Goal: Ask a question: Seek information or help from site administrators or community

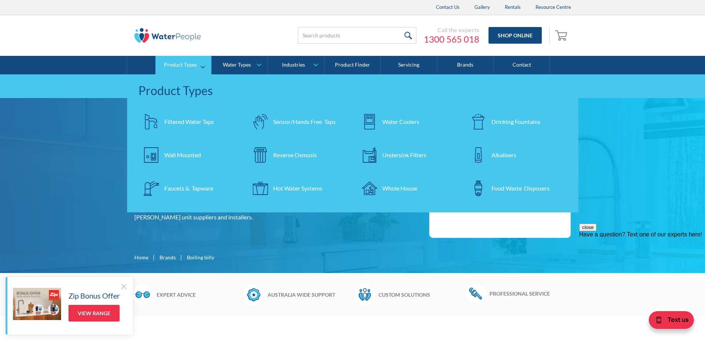
click at [192, 155] on div "Wall Mounted" at bounding box center [182, 155] width 37 height 9
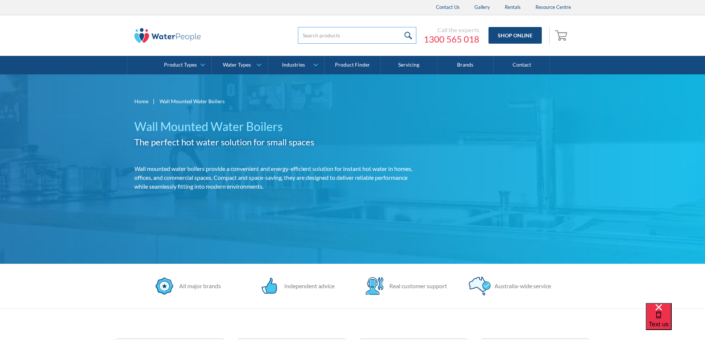
click at [364, 36] on input "search" at bounding box center [357, 35] width 118 height 17
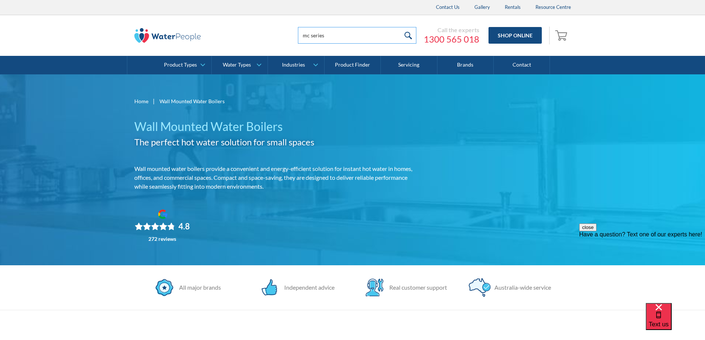
type input "mc series"
click at [401, 27] on input "submit" at bounding box center [409, 35] width 16 height 17
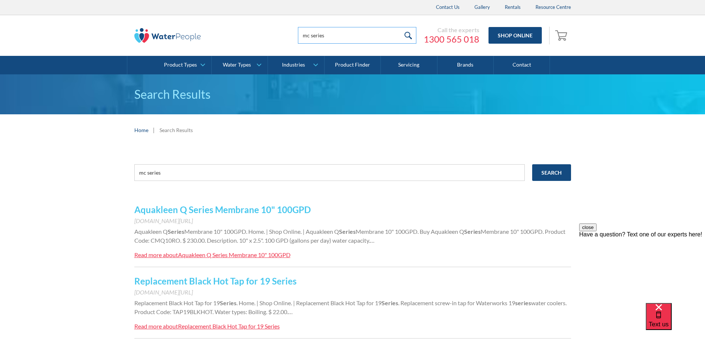
click at [337, 37] on input "mc series" at bounding box center [357, 35] width 118 height 17
type input "mc8"
click at [401, 27] on input "submit" at bounding box center [409, 35] width 16 height 17
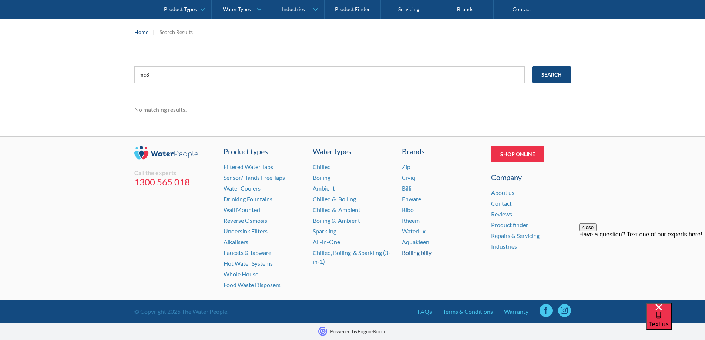
click at [413, 254] on link "Boiling billy" at bounding box center [417, 252] width 30 height 7
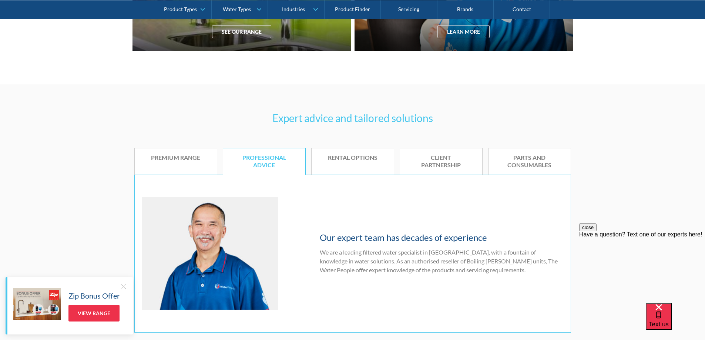
scroll to position [407, 0]
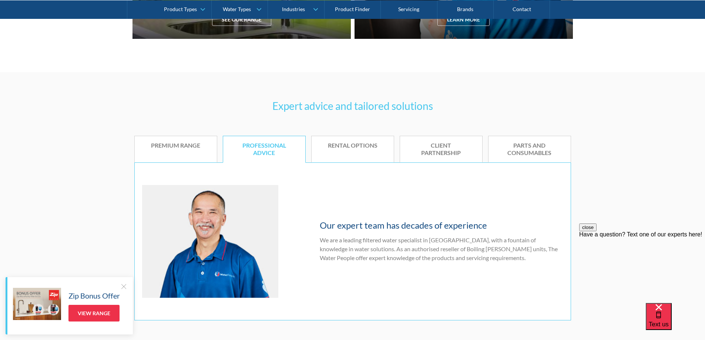
click at [182, 148] on div "Premium range" at bounding box center [176, 146] width 60 height 8
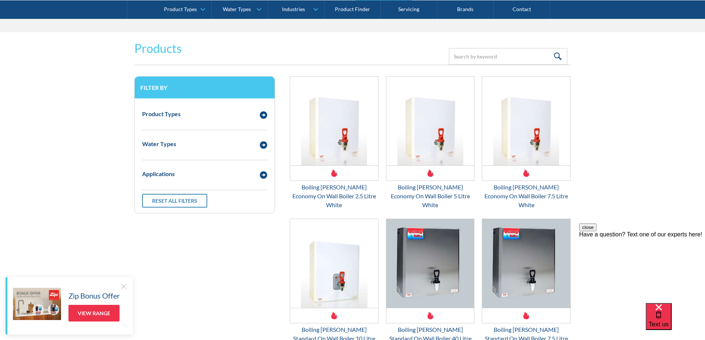
scroll to position [889, 0]
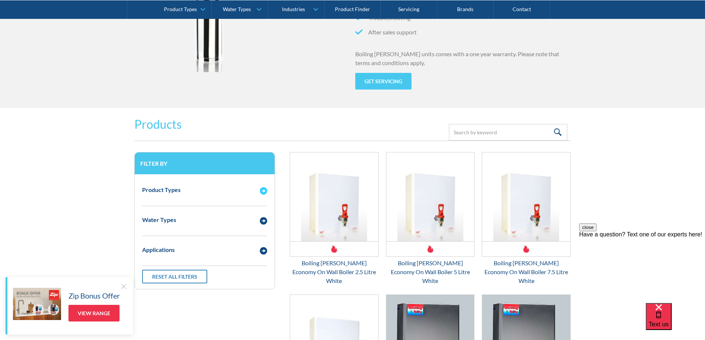
click at [260, 191] on img "Email Form 3" at bounding box center [263, 190] width 7 height 7
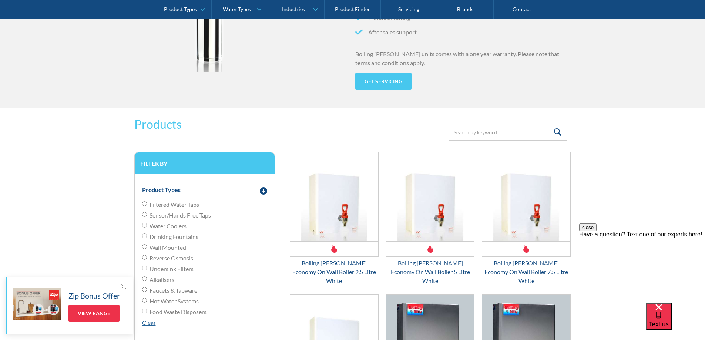
click at [161, 247] on span "Wall Mounted" at bounding box center [168, 247] width 37 height 9
click at [147, 247] on input "Wall Mounted" at bounding box center [144, 246] width 5 height 5
radio input "true"
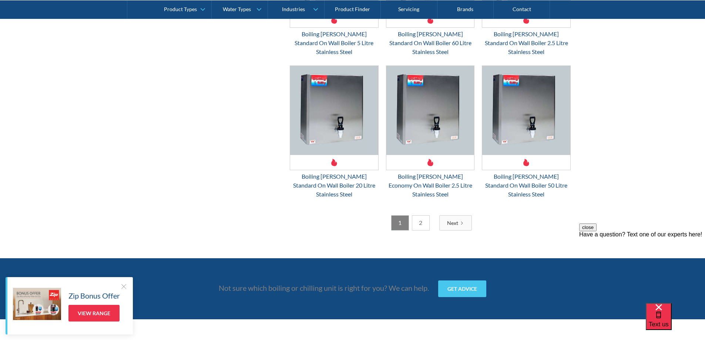
scroll to position [1962, 0]
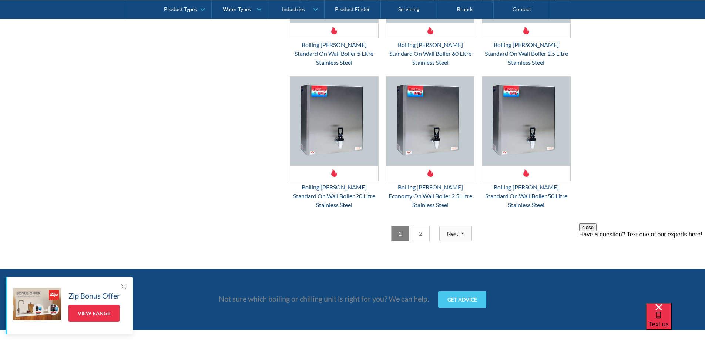
click at [423, 226] on link "2" at bounding box center [421, 233] width 18 height 15
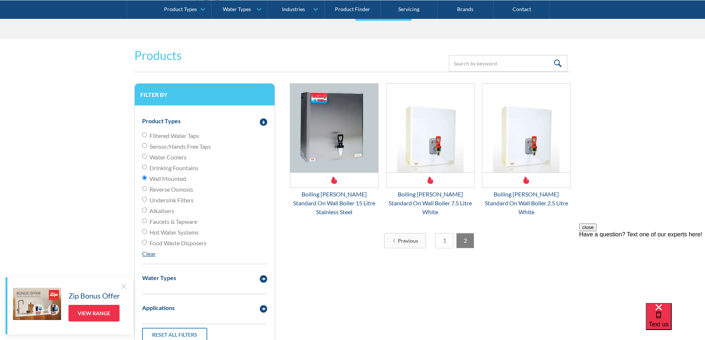
scroll to position [852, 0]
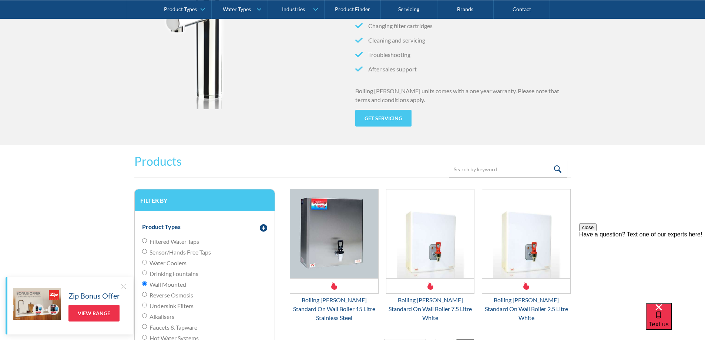
drag, startPoint x: 160, startPoint y: 275, endPoint x: 166, endPoint y: 277, distance: 6.6
click at [160, 275] on span "Drinking Fountains" at bounding box center [174, 274] width 49 height 9
click at [147, 275] on input "Drinking Fountains" at bounding box center [144, 273] width 5 height 5
radio input "true"
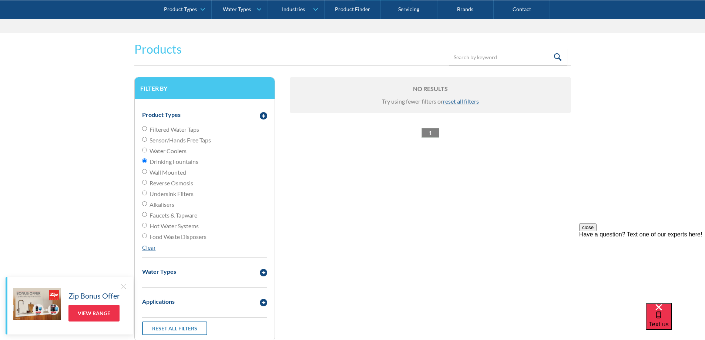
scroll to position [1000, 0]
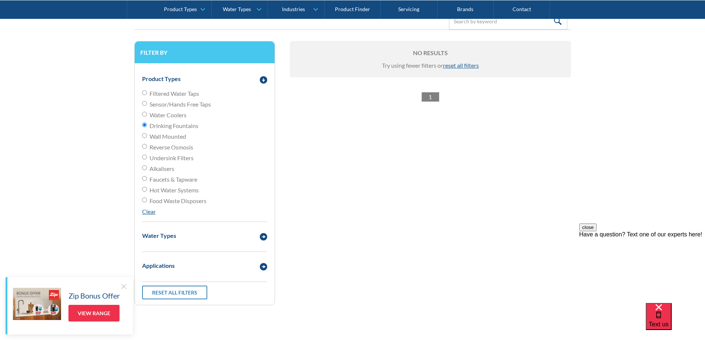
click at [399, 136] on div "Filter by Product Types Filtered Water Taps Sensor/Hands Free Taps Water Cooler…" at bounding box center [352, 182] width 437 height 283
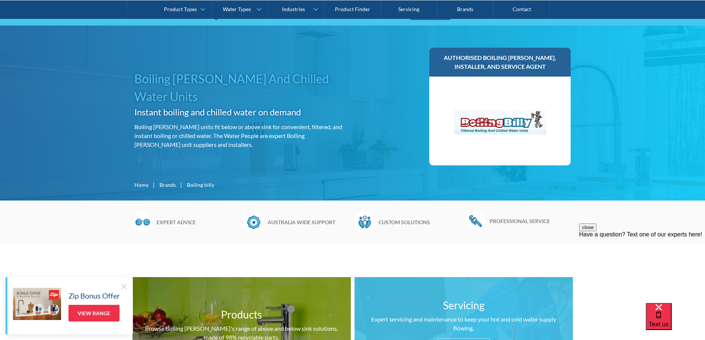
scroll to position [0, 0]
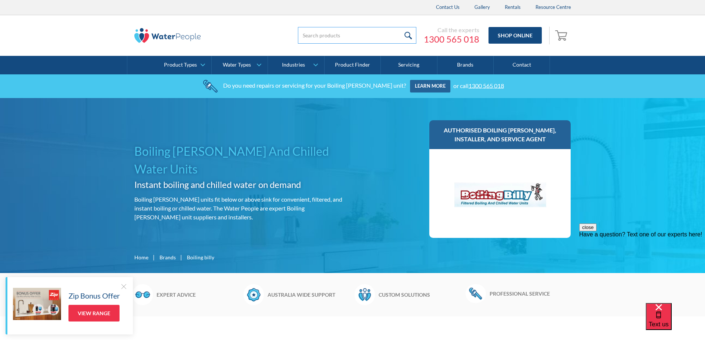
click at [345, 37] on input "search" at bounding box center [357, 35] width 118 height 17
type input "mini chill mc15"
click at [401, 27] on input "submit" at bounding box center [409, 35] width 16 height 17
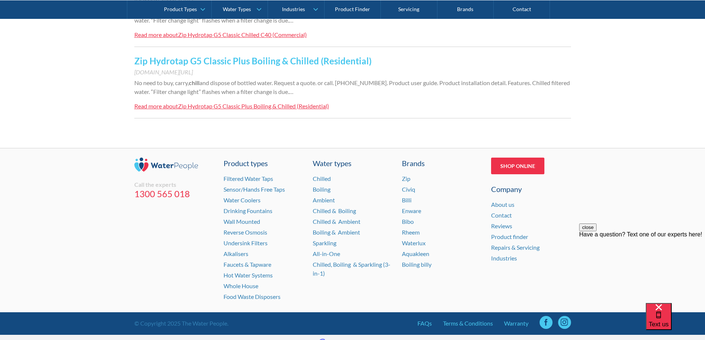
scroll to position [777, 0]
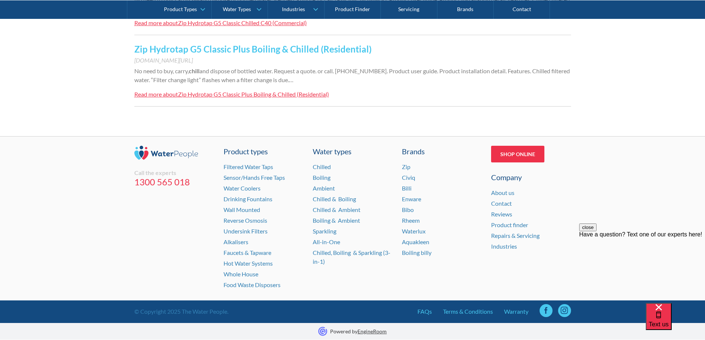
click at [653, 238] on div "Have a question? Text one of our experts here!" at bounding box center [642, 234] width 126 height 7
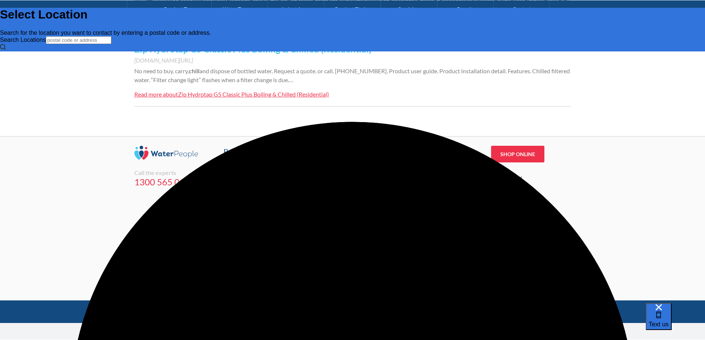
scroll to position [0, 0]
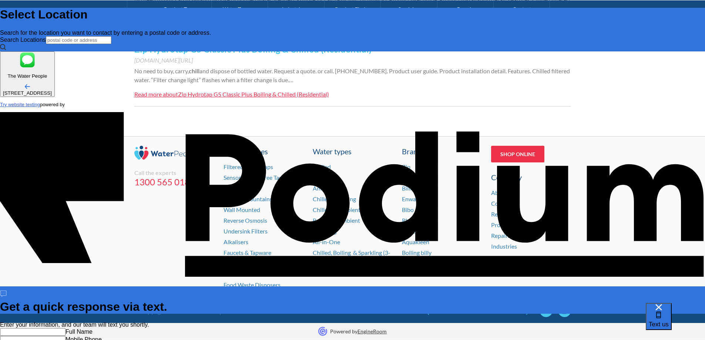
click at [66, 328] on input "text" at bounding box center [33, 332] width 66 height 8
type input "Cathy Lavis"
type Phone "0448 622 283"
type textarea "Hi"
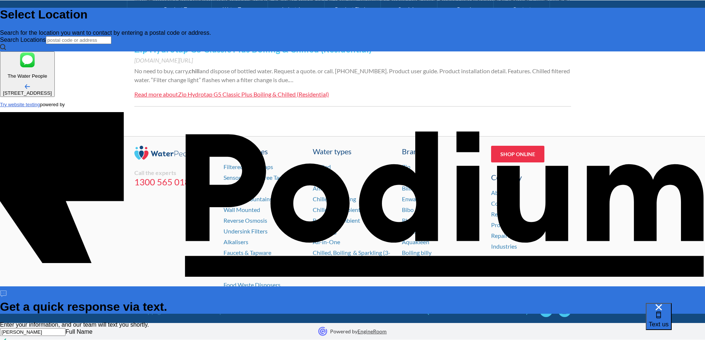
type textarea "x"
type textarea "Hi,"
type textarea "x"
type textarea "Hi, we"
type textarea "x"
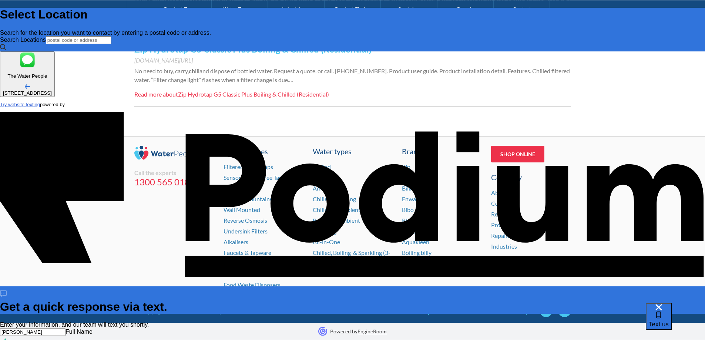
type textarea "Hi, we h"
type textarea "x"
type textarea "Hi, we ha"
type textarea "x"
type textarea "Hi, we have"
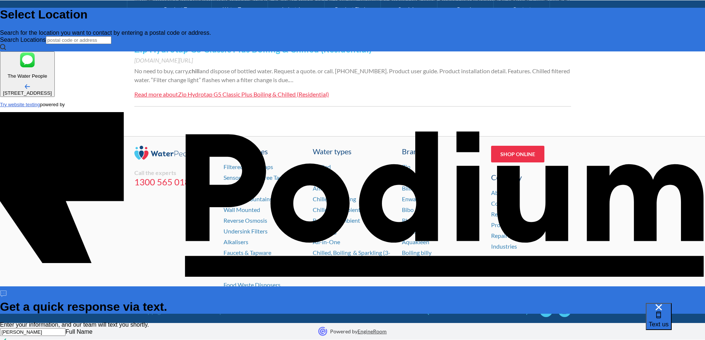
type textarea "x"
type textarea "Hi, we have"
type textarea "x"
type textarea "Hi, we have a"
type textarea "x"
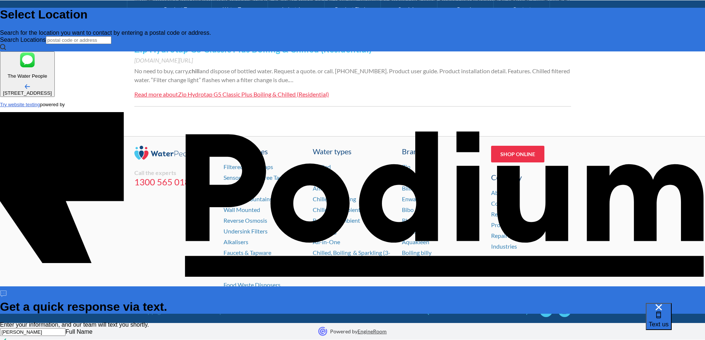
type textarea "Hi, we have a B"
type textarea "x"
type textarea "Hi, we have a Boi"
type textarea "x"
type textarea "Hi, we have a Boil"
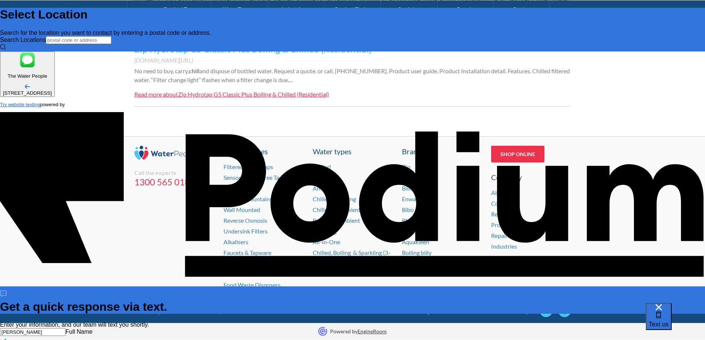
type textarea "x"
type textarea "Hi, we have a Boilin"
type textarea "x"
type textarea "Hi, we have a Boiling"
type textarea "x"
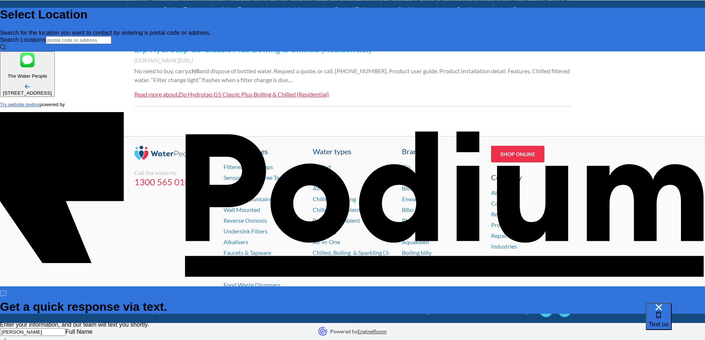
type textarea "Hi, we have a Boiling B"
type textarea "x"
type textarea "Hi, we have a Boiling Bil"
type textarea "x"
type textarea "Hi, we have a Boiling Bill"
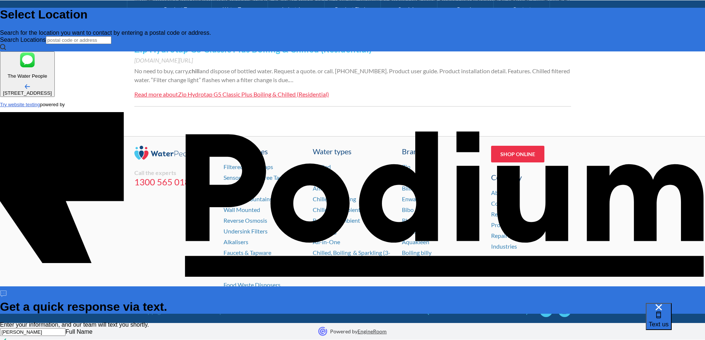
type textarea "x"
type textarea "Hi, we have a Boiling Billy"
type textarea "x"
type textarea "Hi, we have a Boiling Billy w"
type textarea "x"
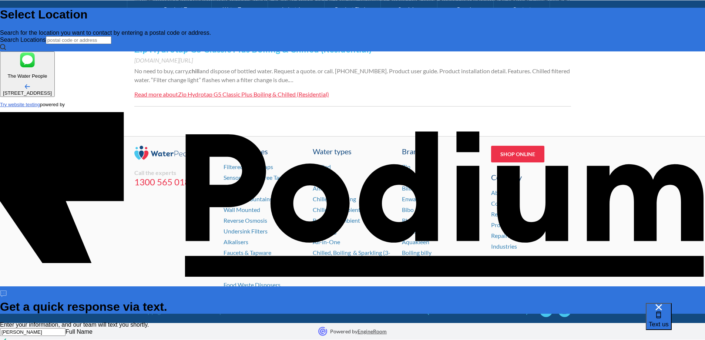
type textarea "Hi, we have a Boiling Billy wat"
type textarea "x"
type textarea "Hi, we have a Boiling Billy water"
type textarea "x"
type textarea "Hi, we have a Boiling Billy water b"
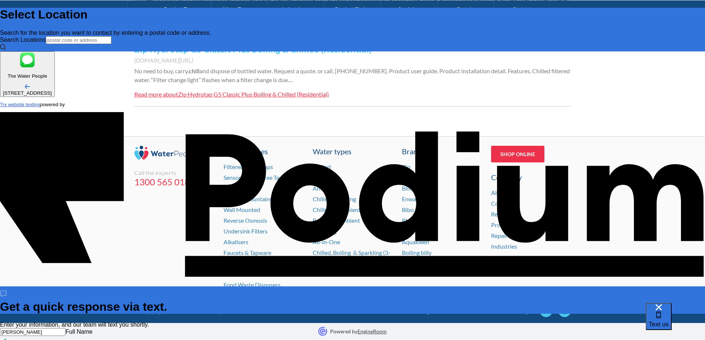
type textarea "Hi, we have a Boiling Billy water bu"
type textarea "x"
type textarea "Hi, we have a Boiling Billy water bu"
type textarea "x"
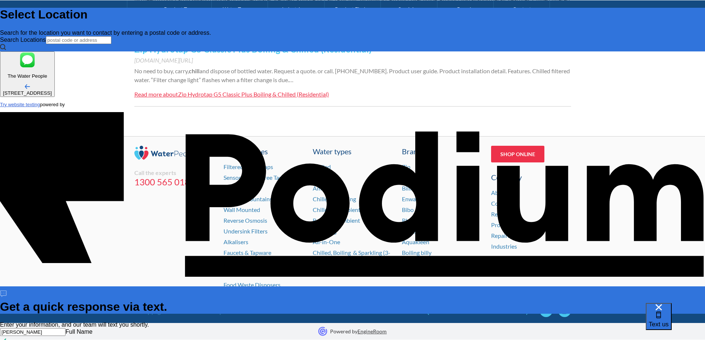
type textarea "Hi, we have a Boiling Billy water bub"
type textarea "x"
type textarea "Hi, we have a Boiling Billy water bubb"
type textarea "x"
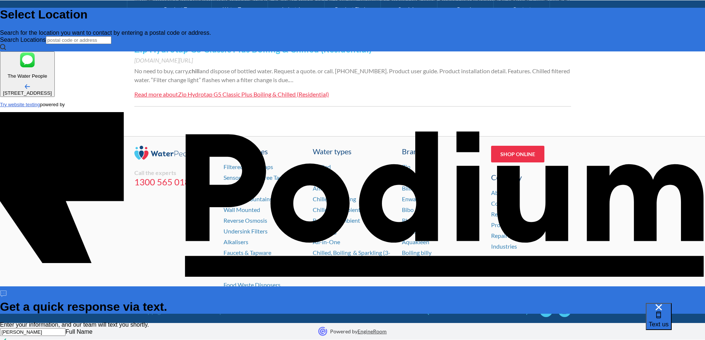
type textarea "Hi, we have a Boiling Billy water bubbl"
type textarea "x"
type textarea "Hi, we have a Boiling Billy water bubbler"
type textarea "x"
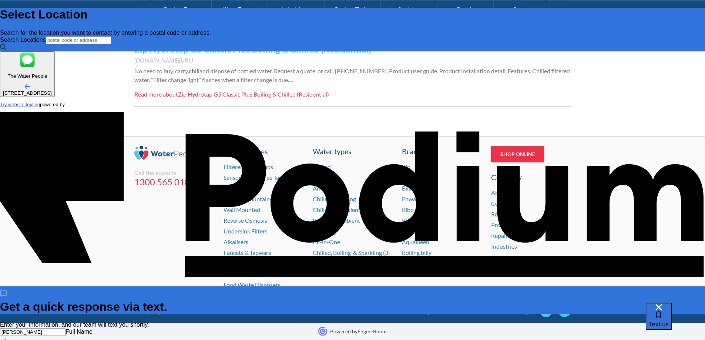
type textarea "Hi, we have a Boiling Billy water bubbler"
type textarea "x"
type textarea "Hi, we hav a Boiling Billy water bubbler"
type textarea "x"
type textarea "Hi, we ha a Boiling Billy water bubbler"
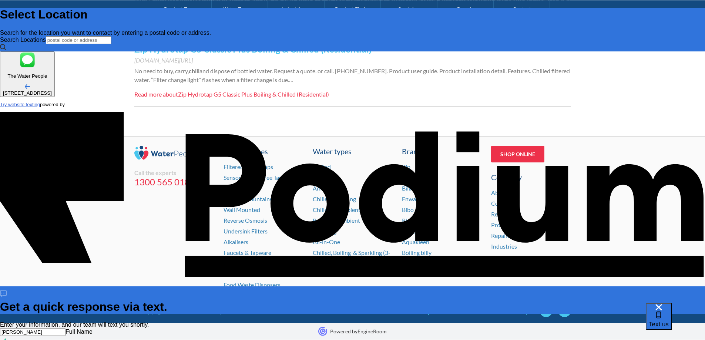
type textarea "x"
type textarea "Hi, we hae a Boiling Billy water bubbler"
type textarea "x"
type textarea "Hi, we hae a Boiling Billy water bubbler i"
type textarea "x"
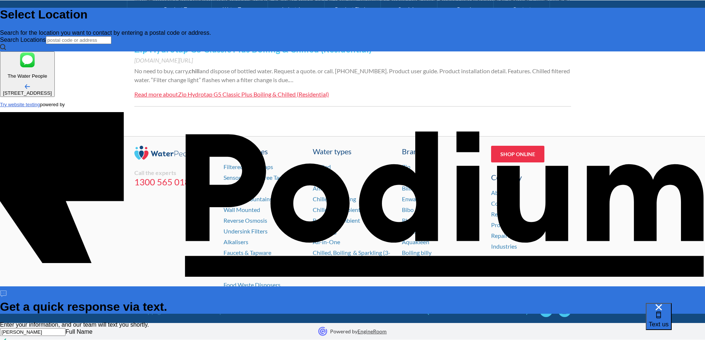
type textarea "Hi, we hae a Boiling Billy water bubbler ins"
type textarea "x"
type textarea "Hi, we hae a Boiling Billy water bubbler instal"
type textarea "x"
type textarea "Hi, we hae a Boiling Billy water bubbler installe"
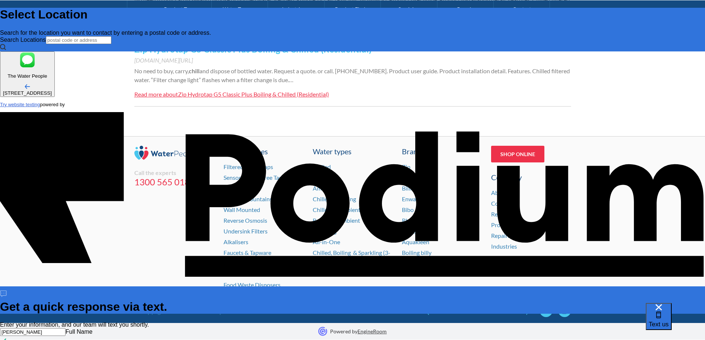
type textarea "x"
type textarea "Hi, we hae a Boiling Billy water bubbler installed"
type textarea "x"
type textarea "Hi, we hae a Boiling Billy water bubbler installed i"
type textarea "x"
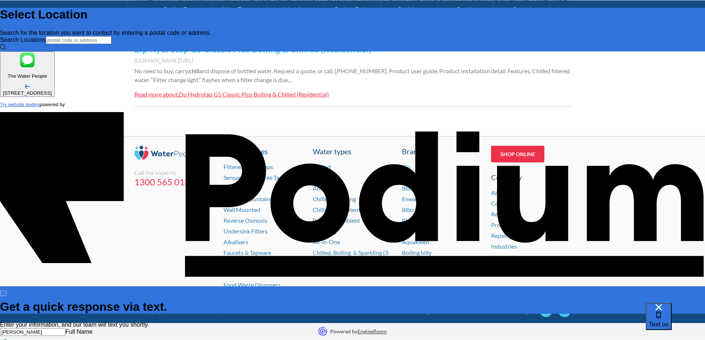
type textarea "Hi, we hae a Boiling Billy water bubbler installed in"
type textarea "x"
type textarea "Hi, we have a Boiling Billy water bubbler installed in"
type textarea "x"
type textarea "Hi, we have a Boiling Billy water bubbler installed i"
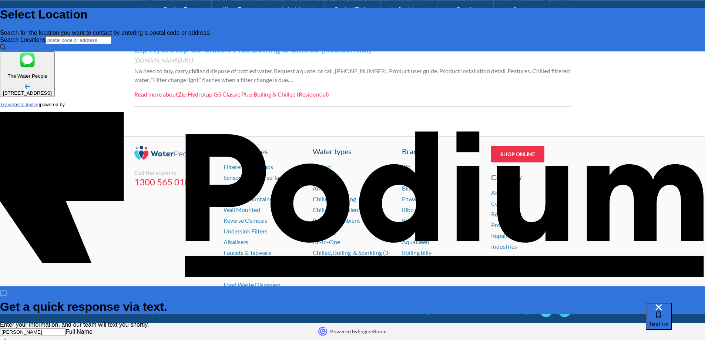
type textarea "x"
type textarea "Hi, we have a Boiling Billy water bubbler installed"
type textarea "x"
type textarea "Hi, we have a Boiling Billy water bubbler installed b"
type textarea "x"
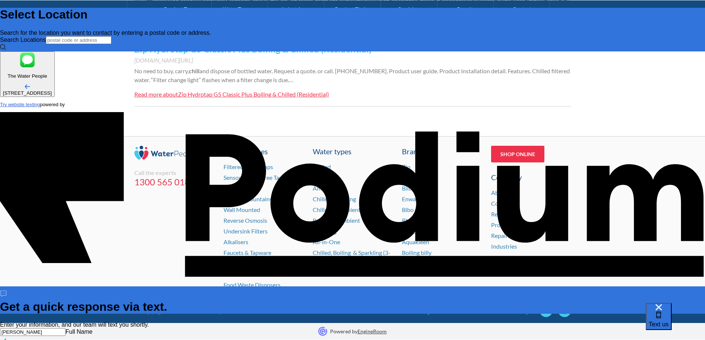
type textarea "Hi, we have a Boiling Billy water bubbler installed by"
type textarea "x"
type textarea "Hi, we have a Boiling Billy water bubbler installed by a"
type textarea "x"
type textarea "Hi, we have a Boiling Billy water bubbler installed by a co"
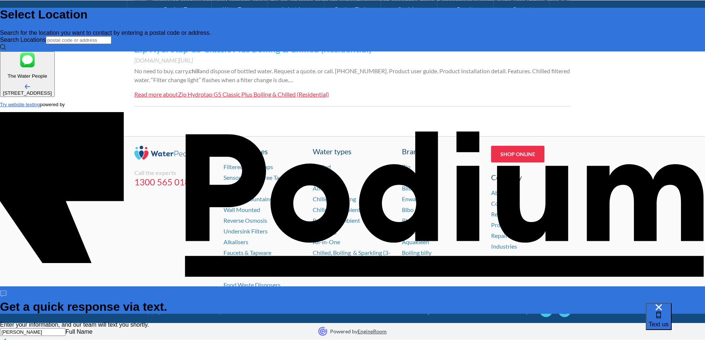
type textarea "x"
type textarea "Hi, we have a Boiling Billy water bubbler installed by a cont"
type textarea "x"
type textarea "Hi, we have a Boiling Billy water bubbler installed by a contra"
type textarea "x"
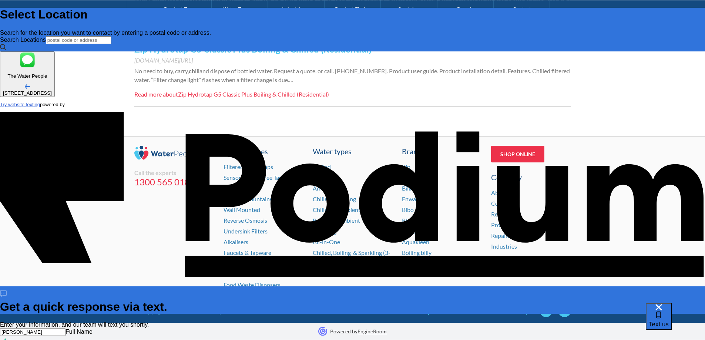
type textarea "Hi, we have a Boiling Billy water bubbler installed by a contrac"
type textarea "x"
type textarea "Hi, we have a Boiling Billy water bubbler installed by a contract"
type textarea "x"
type textarea "Hi, we have a Boiling Billy water bubbler installed by a contractor"
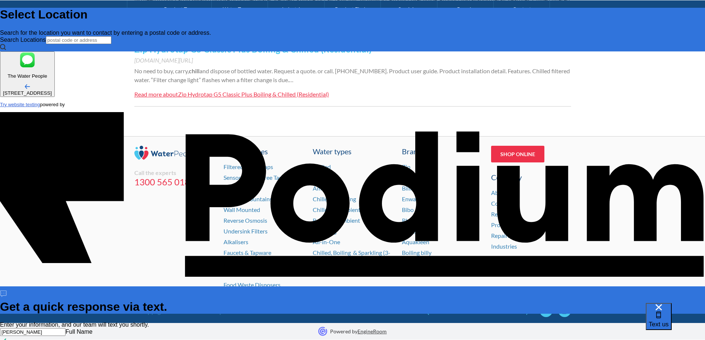
type textarea "x"
type textarea "Hi, we have a Boiling Billy water bubbler installed by a contractor in"
type textarea "x"
type textarea "Hi, we have a Boiling Billy water bubbler installed by a contractor in"
type textarea "x"
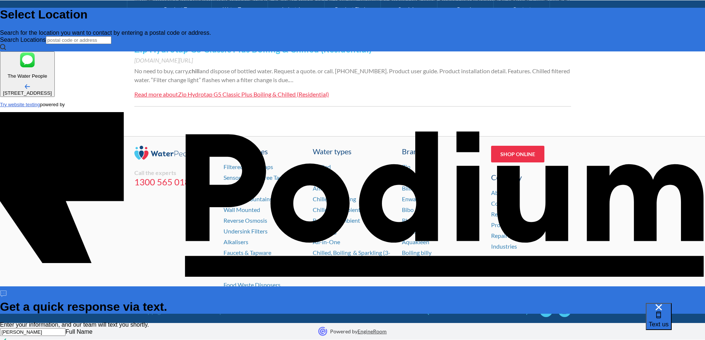
type textarea "Hi, we have a Boiling Billy water bubbler installed by a contractor in 2"
type textarea "x"
type textarea "Hi, we have a Boiling Billy water bubbler installed by a contractor in 20"
type textarea "x"
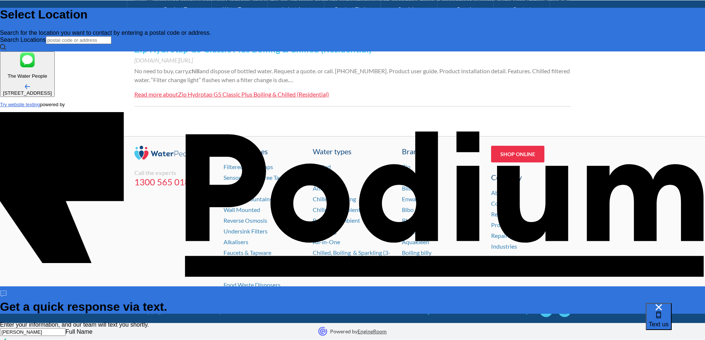
type textarea "Hi, we have a Boiling Billy water bubbler installed by a contractor in 202"
type textarea "x"
type textarea "Hi, we have a Boiling Billy water bubbler installed by a contractor in 2023."
type textarea "x"
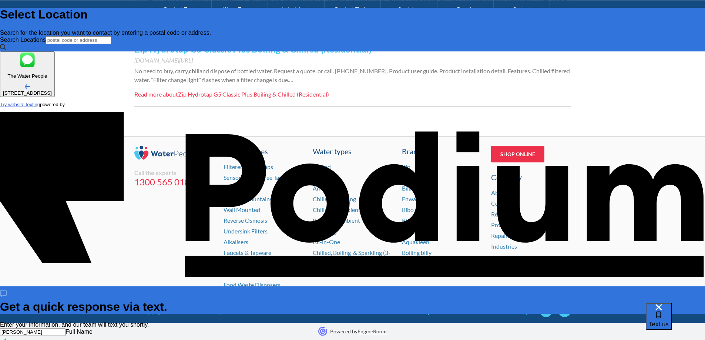
type textarea "Hi, we have a Boiling Billy water bubbler installed by a contractor in 2023."
type textarea "x"
type textarea "Hi, we have a Boiling Billy water bubbler installed by a contractor in 2023."
type textarea "x"
type textarea "Hi, we have a Boiling Billy water bubbler installed by a contractor in 2023. I"
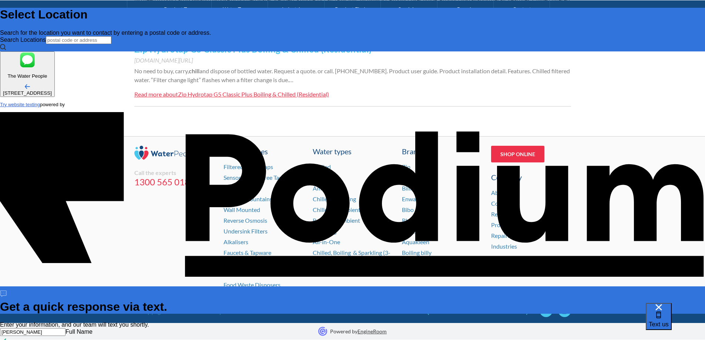
type textarea "x"
type textarea "Hi, we have a Boiling Billy water bubbler installed by a contractor in 2023. It"
type textarea "x"
type textarea "Hi, we have a Boiling Billy water bubbler installed by a contractor in 2023. It…"
type textarea "x"
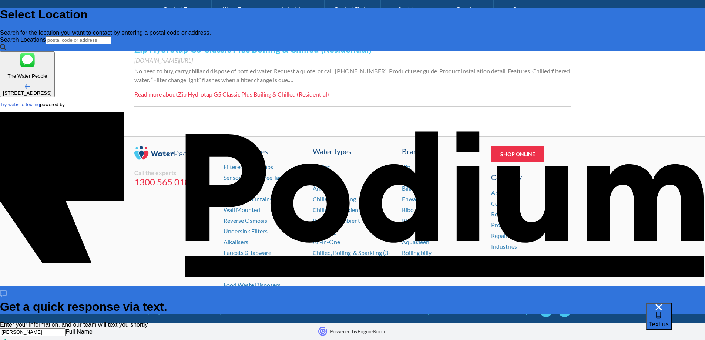
type textarea "Hi, we have a Boiling Billy water bubbler installed by a contractor in 2023. It…"
type textarea "x"
type textarea "Hi, we have a Boiling Billy water bubbler installed by a contractor in 2023. It…"
type textarea "x"
type textarea "Hi, we have a Boiling Billy water bubbler installed by a contractor in 2023. It…"
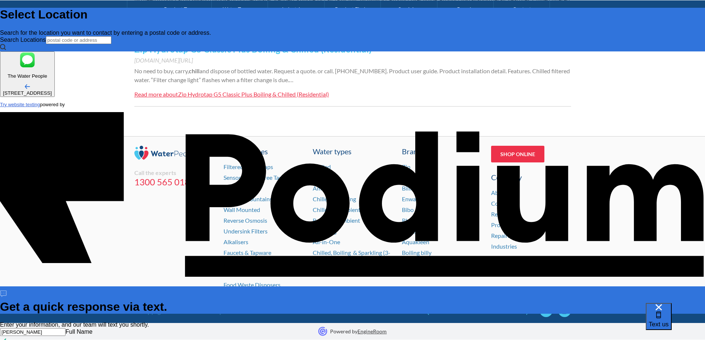
type textarea "x"
type textarea "Hi, we have a Boiling Billy water bubbler installed by a contractor in 2023. It…"
type textarea "x"
type textarea "Hi, we have a Boiling Billy water bubbler installed by a contractor in 2023. It…"
type textarea "x"
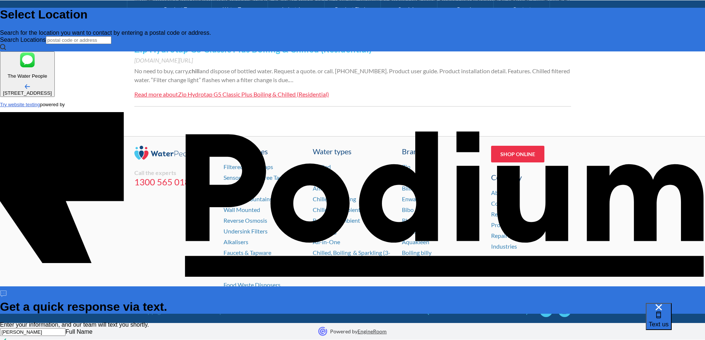
type textarea "Hi, we have a Boiling Billy water bubbler installed by a contractor in 2023. It…"
type textarea "x"
type textarea "Hi, we have a Boiling Billy water bubbler installed by a contractor in 2023. It…"
type textarea "x"
type textarea "Hi, we have a Boiling Billy water bubbler installed by a contractor in 2023. It…"
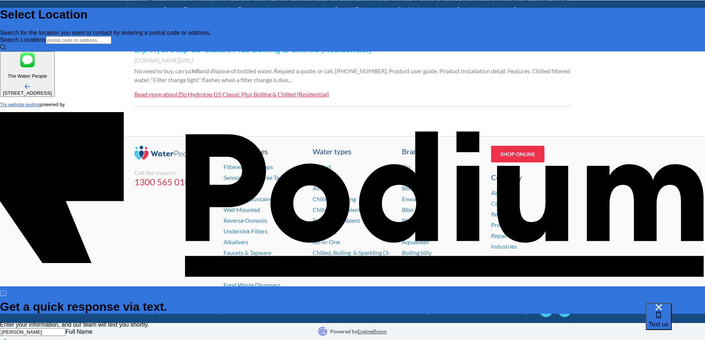
type textarea "x"
type textarea "Hi, we have a Boiling Billy water bubbler installed by a contractor in 2023. It…"
type textarea "x"
type textarea "Hi, we have a Boiling Billy water bubbler installed by a contractor in 2023. It…"
type textarea "x"
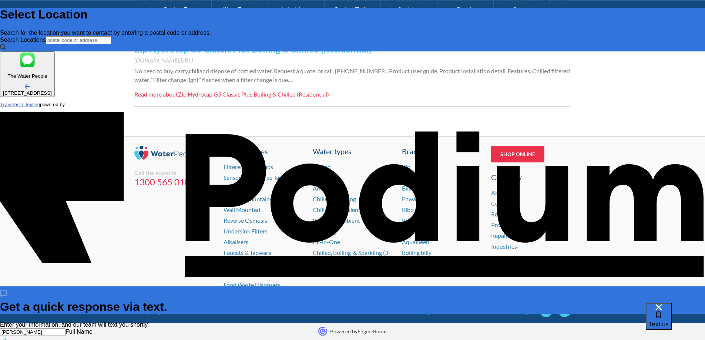
type textarea "Hi, we have a Boiling Billy water bubbler installed by a contractor in 2023. It…"
type textarea "x"
type textarea "Hi, we have a Boiling Billy water bubbler installed by a contractor in 2023. It…"
type textarea "x"
type textarea "Hi, we have a Boiling Billy water bubbler installed by a contractor in 2023. It…"
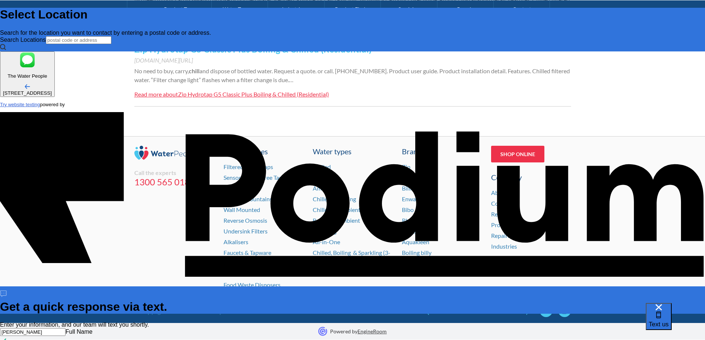
type textarea "x"
type textarea "Hi, we have a Boiling Billy water bubbler installed by a contractor in 2023. It…"
type textarea "x"
type textarea "Hi, we have a Boiling Billy water bubbler installed by a contractor in 2023. It"
type textarea "x"
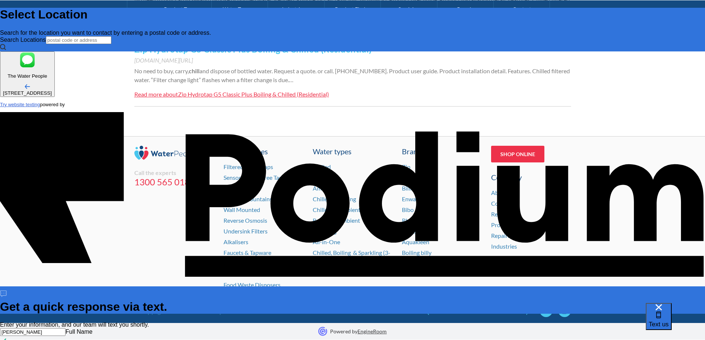
type textarea "Hi, we have a Boiling Billy water bubbler installed by a contractor in 2023. It"
type textarea "x"
type textarea "Hi, we have a Boiling Billy water bubbler installed by a contractor in 2023. I"
type textarea "x"
type textarea "Hi, we have a Boiling Billy water bubbler installed by a contractor in 2023. I'"
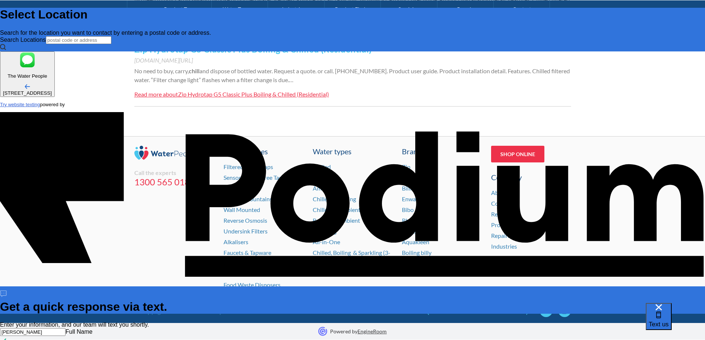
type textarea "x"
type textarea "Hi, we have a Boiling Billy water bubbler installed by a contractor in 2023. I'M"
type textarea "x"
type textarea "Hi, we have a Boiling Billy water bubbler installed by a contractor in 2023. I'M"
type textarea "x"
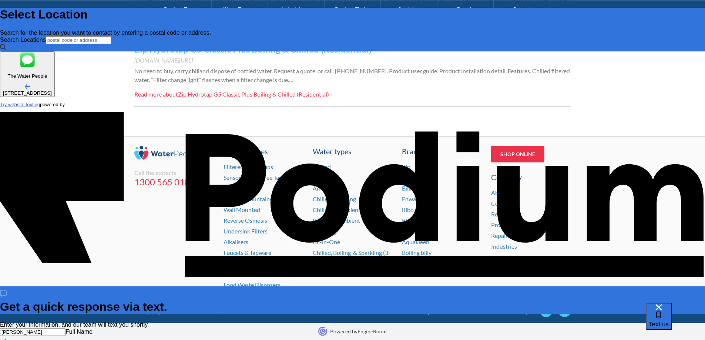
type textarea "Hi, we have a Boiling Billy water bubbler installed by a contractor in 2023. I'"
type textarea "x"
type textarea "Hi, we have a Boiling Billy water bubbler installed by a contractor in 2023. I"
type textarea "x"
type textarea "Hi, we have a Boiling Billy water bubbler installed by a contractor in 2023. I'"
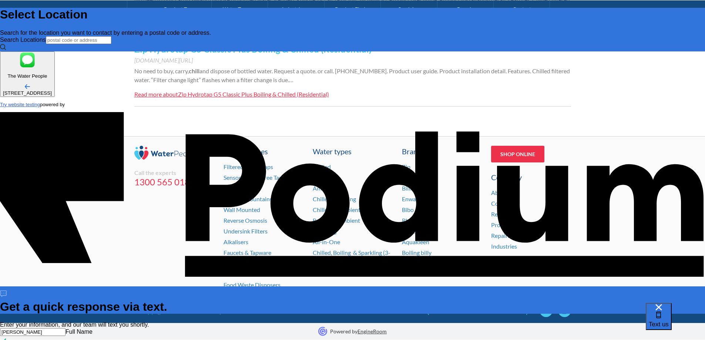
type textarea "x"
type textarea "Hi, we have a Boiling Billy water bubbler installed by a contractor in 2023. I'…"
type textarea "x"
type textarea "Hi, we have a Boiling Billy water bubbler installed by a contractor in 2023. I'…"
type textarea "x"
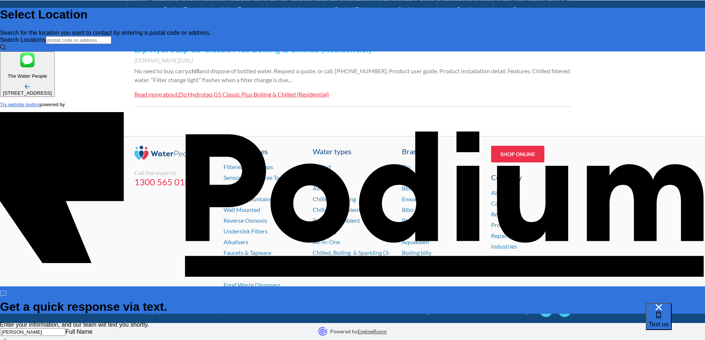
type textarea "Hi, we have a Boiling Billy water bubbler installed by a contractor in 2023. I'…"
type textarea "x"
type textarea "Hi, we have a Boiling Billy water bubbler installed by a contractor in 2023. I'…"
type textarea "x"
type textarea "Hi, we have a Boiling Billy water bubbler installed by a contractor in 2023. I'…"
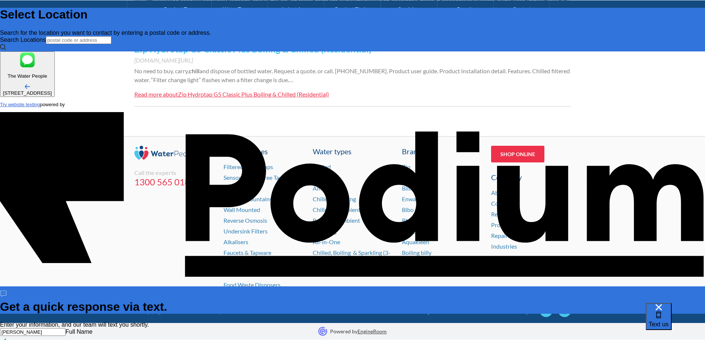
type textarea "x"
type textarea "Hi, we have a Boiling Billy water bubbler installed by a contractor in 2023. I'…"
type textarea "x"
type textarea "Hi, we have a Boiling Billy water bubbler installed by a contractor in 2023. I'…"
type textarea "x"
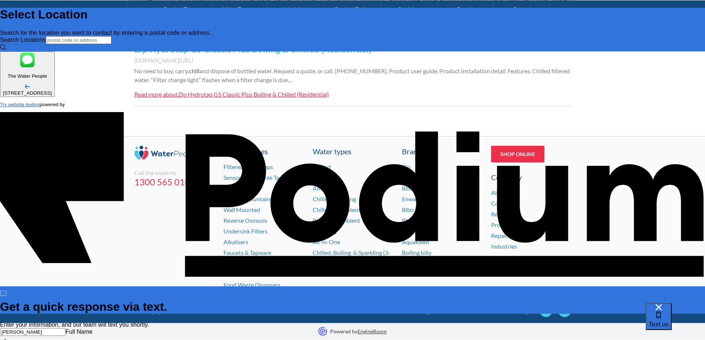
type textarea "Hi, we have a Boiling Billy water bubbler installed by a contractor in 2023. I'…"
type textarea "x"
type textarea "Hi, we have a Boiling Billy water bubbler installed by a contractor in 2023. I'…"
type textarea "x"
type textarea "Hi, we have a Boiling Billy water bubbler installed by a contractor in 2023. I'…"
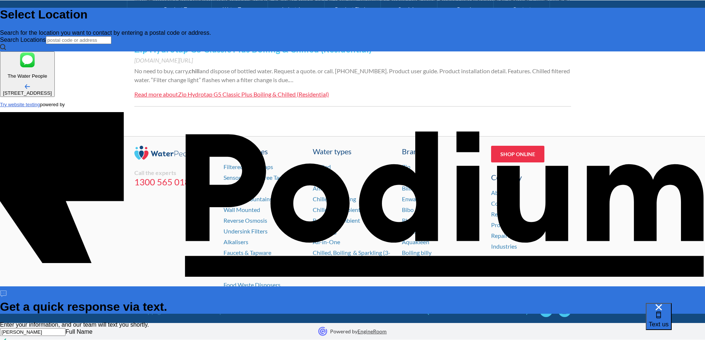
type textarea "x"
type textarea "Hi, we have a Boiling Billy water bubbler installed by a contractor in 2023. I'…"
type textarea "x"
type textarea "Hi, we have a Boiling Billy water bubbler installed by a contractor in 2023. I'…"
type textarea "x"
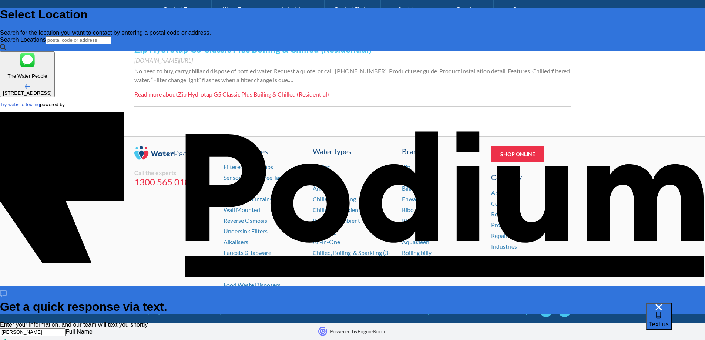
type textarea "Hi, we have a Boiling Billy water bubbler installed by a contractor in 2023. I'…"
type textarea "x"
type textarea "Hi, we have a Boiling Billy water bubbler installed by a contractor in 2023. I'…"
type textarea "x"
type textarea "Hi, we have a Boiling Billy water bubbler installed by a contractor in 2023. I'…"
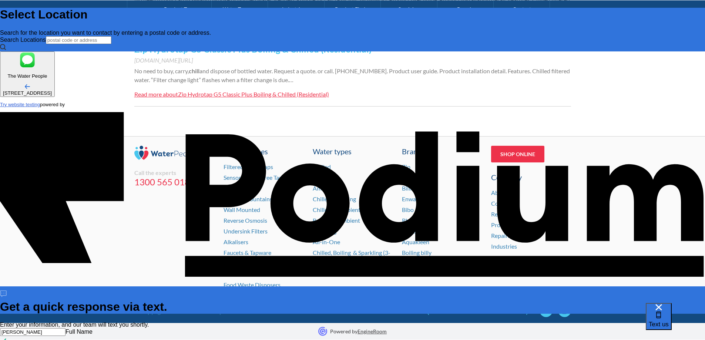
type textarea "x"
